Goal: Information Seeking & Learning: Check status

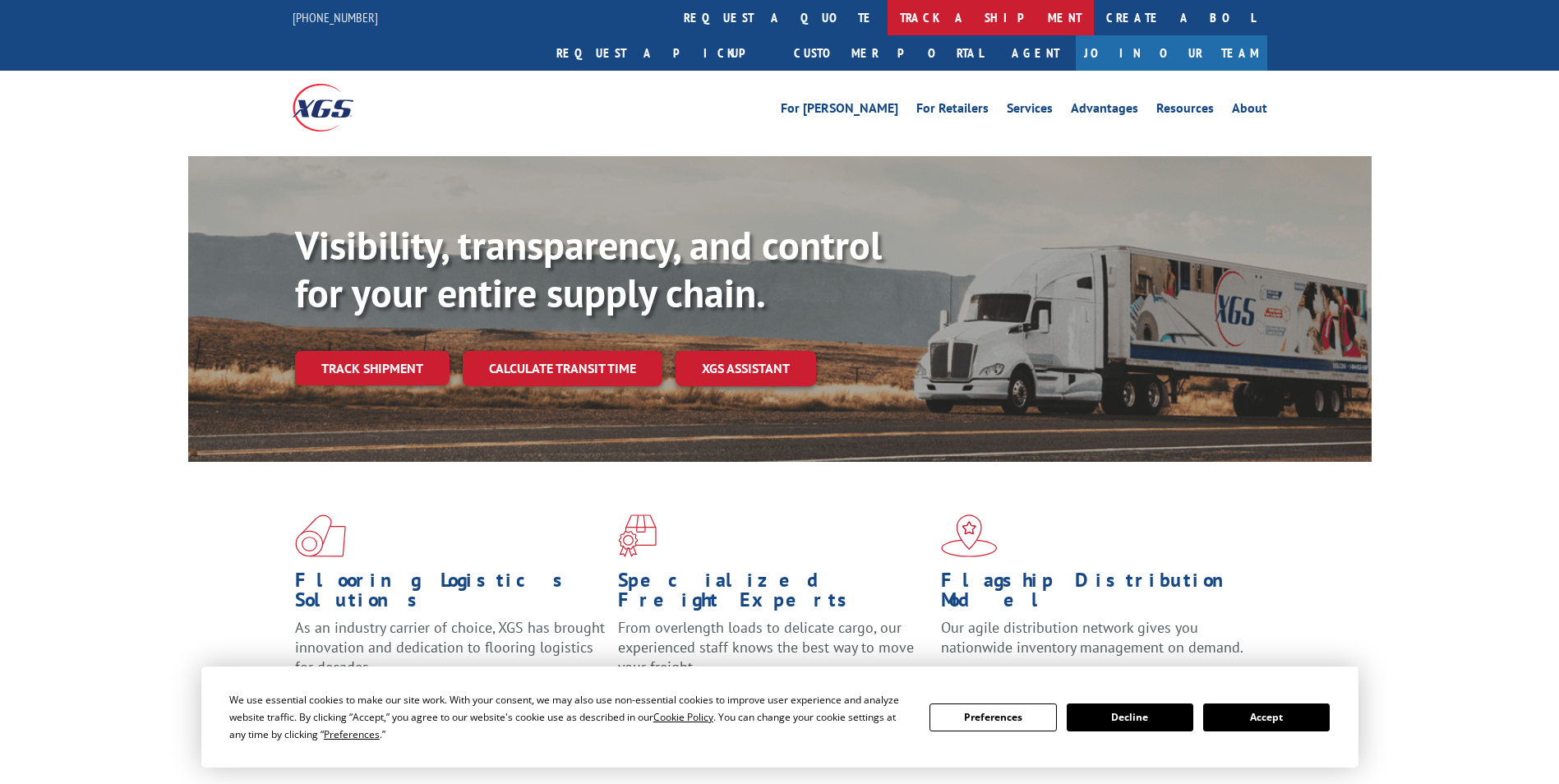
click at [888, 16] on link "track a shipment" at bounding box center [991, 17] width 206 height 36
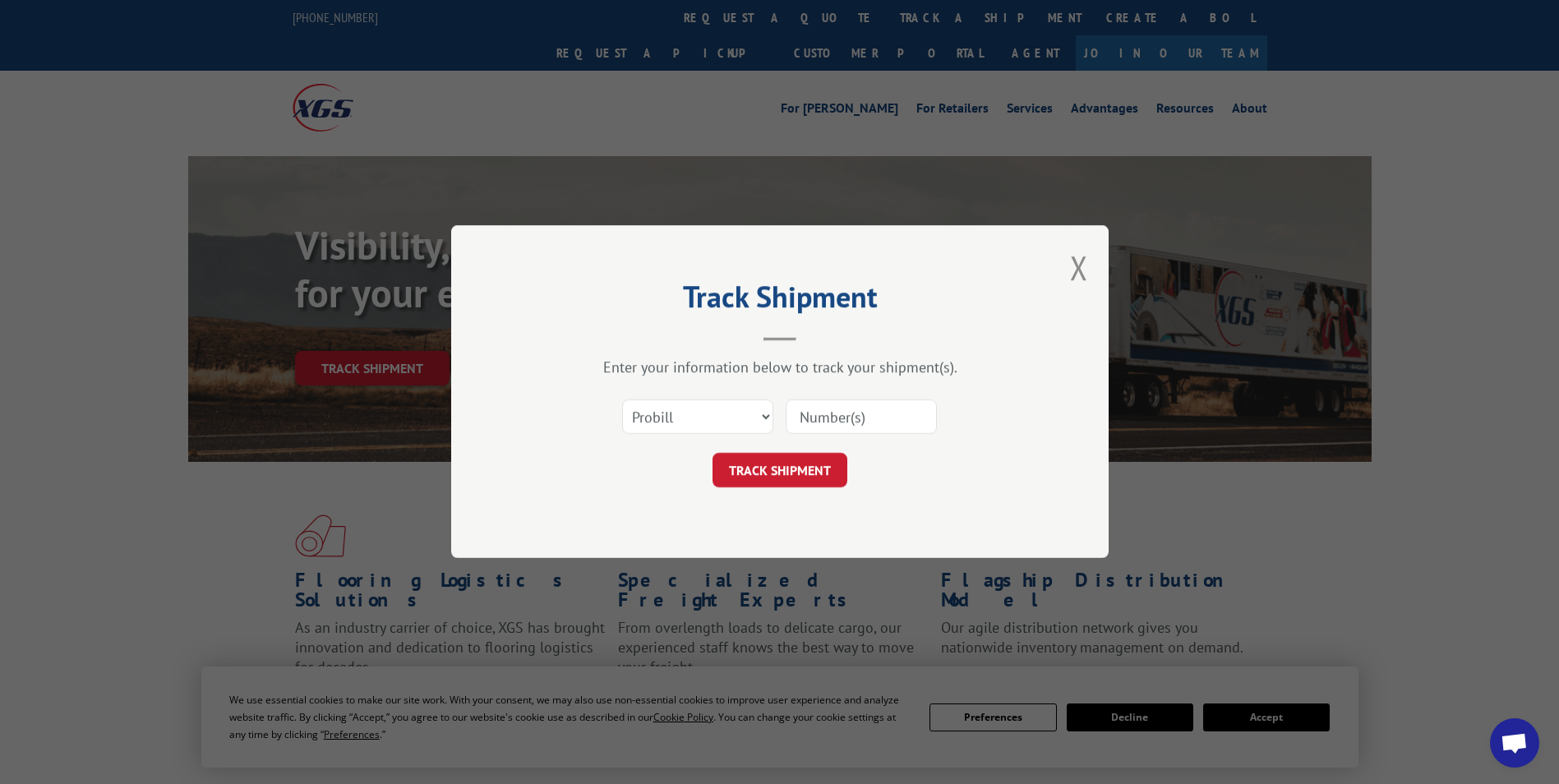
paste input "17232898"
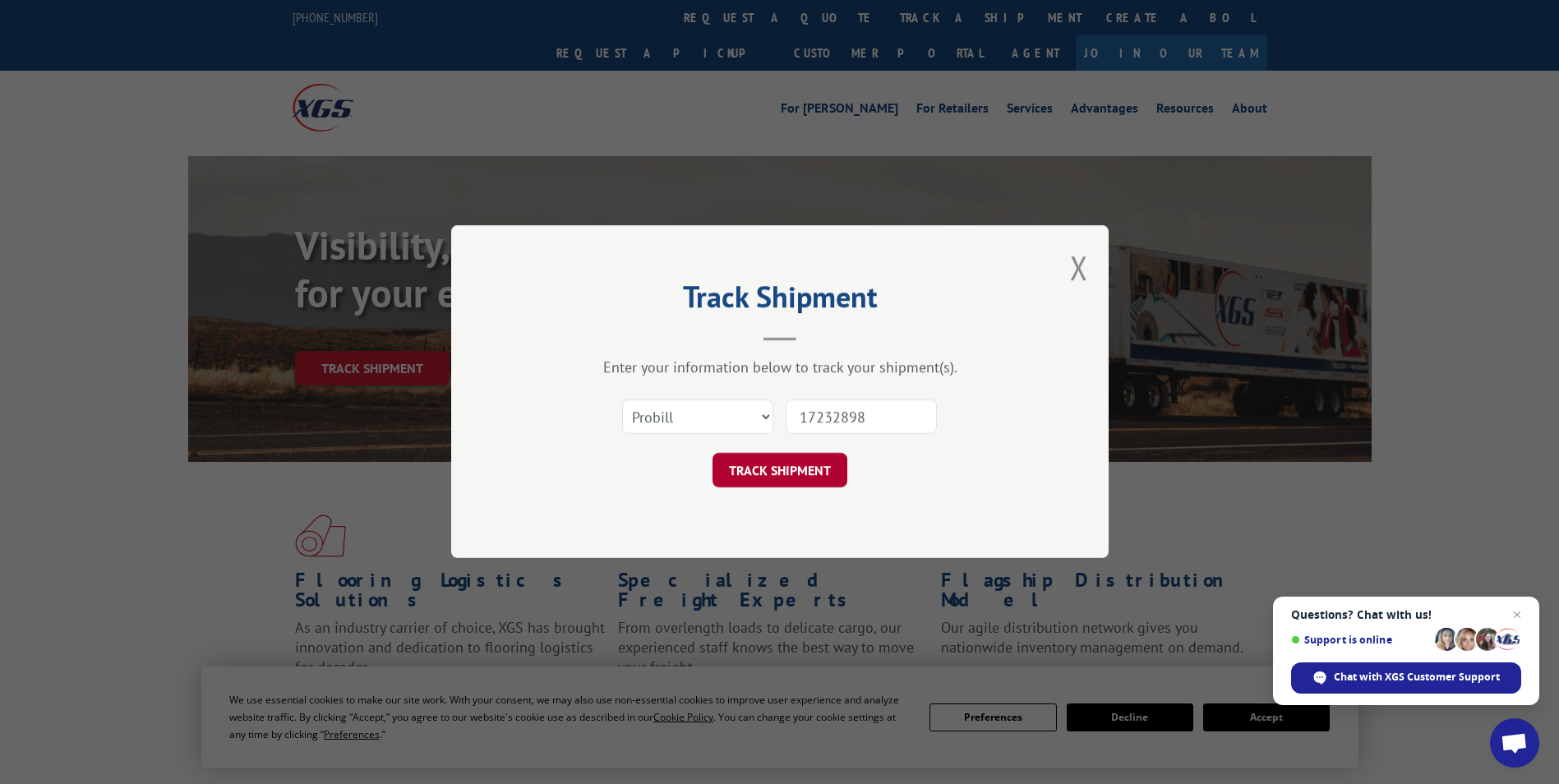
type input "17232898"
click at [803, 475] on button "TRACK SHIPMENT" at bounding box center [780, 471] width 135 height 35
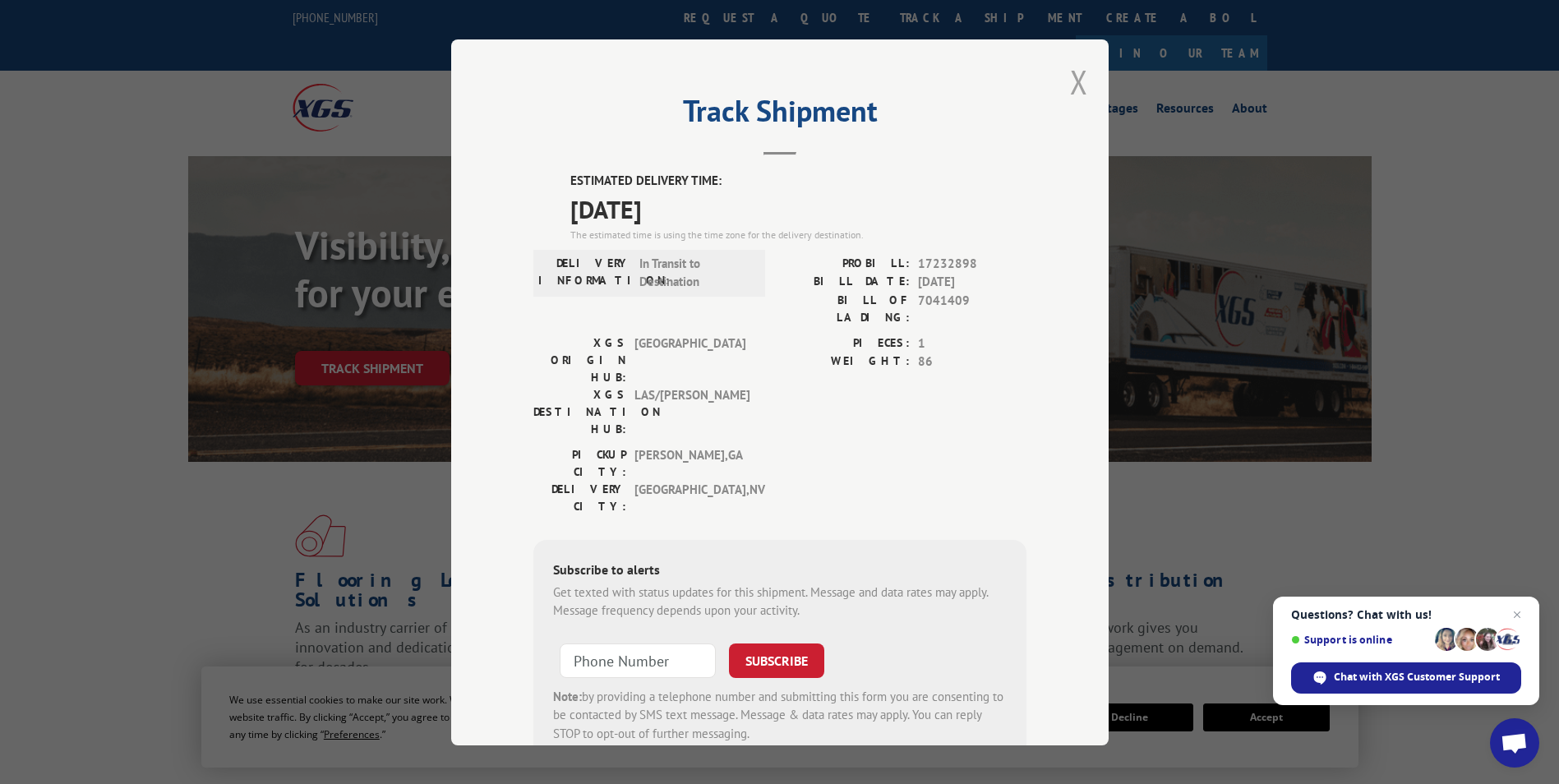
click at [1074, 71] on button "Close modal" at bounding box center [1079, 82] width 18 height 44
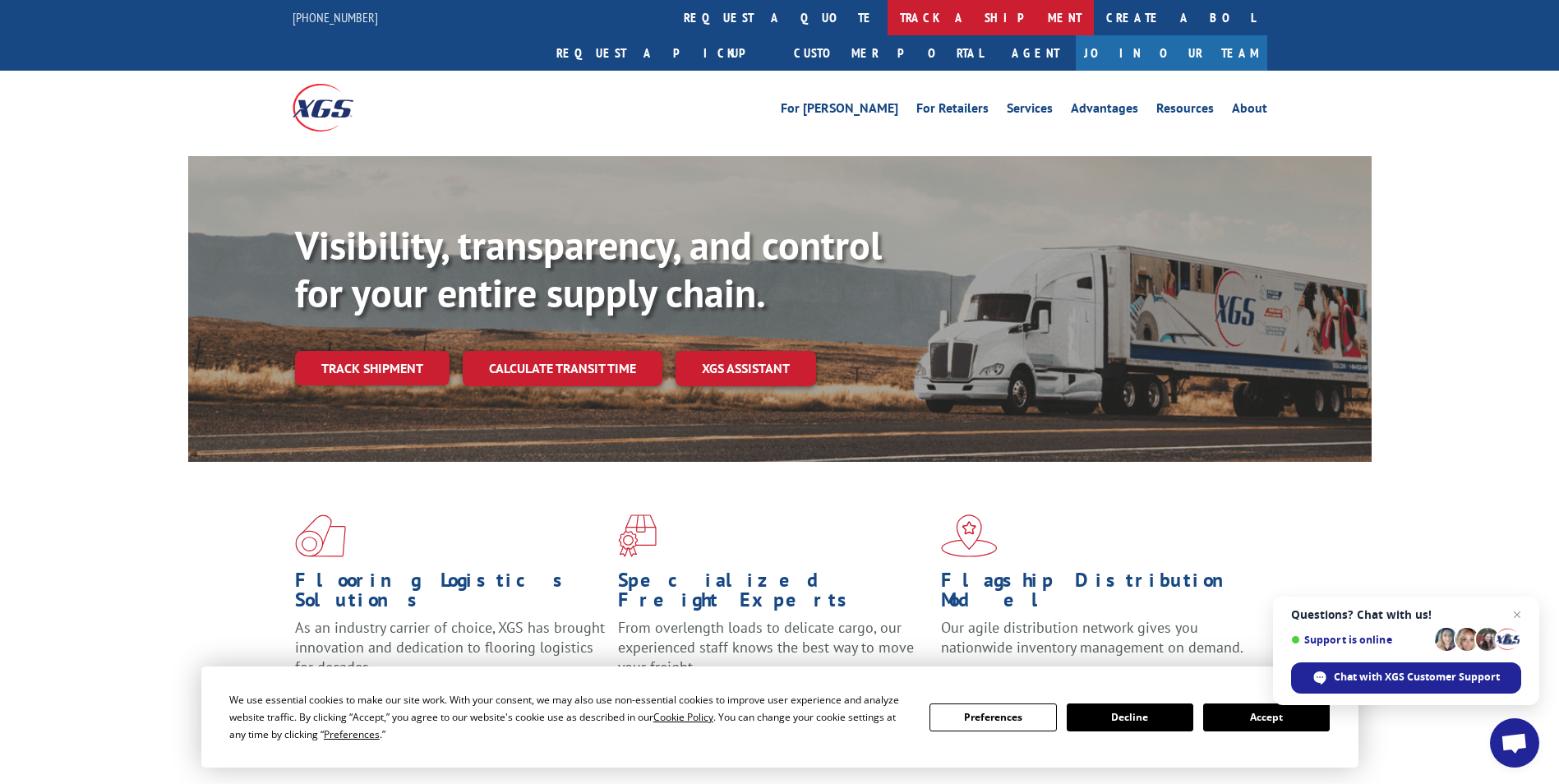
click at [888, 9] on link "track a shipment" at bounding box center [991, 17] width 206 height 36
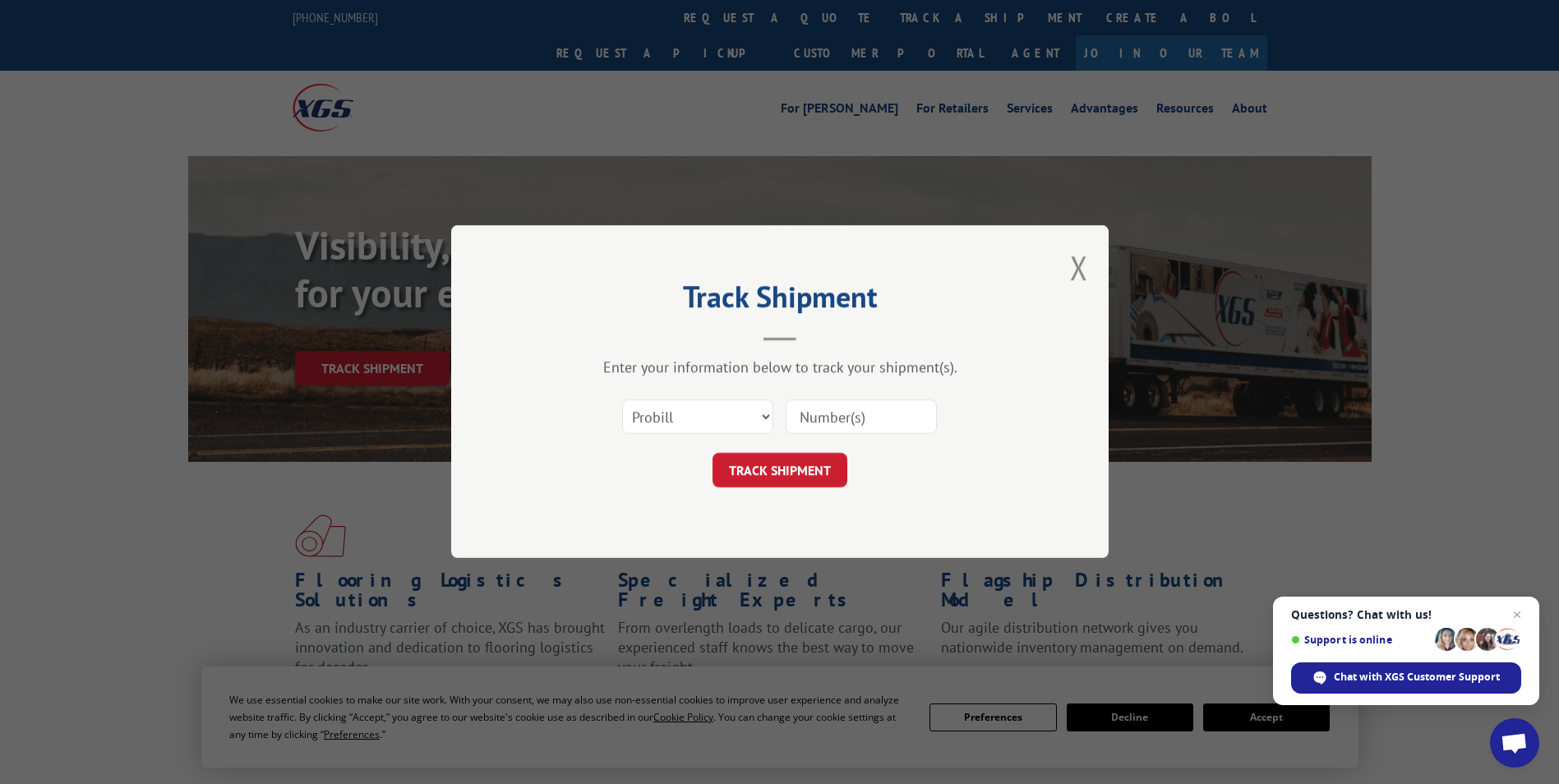
paste input "17477120"
type input "17477120"
click at [767, 474] on button "TRACK SHIPMENT" at bounding box center [780, 471] width 135 height 35
